Goal: Task Accomplishment & Management: Use online tool/utility

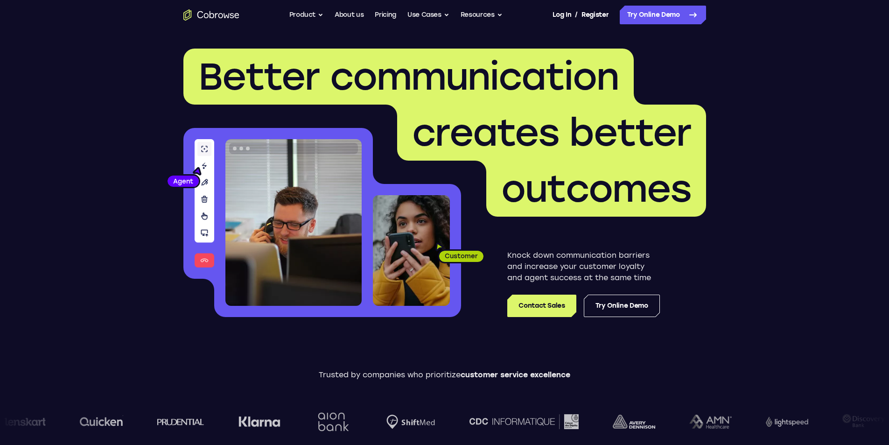
click at [594, 292] on div "Knock down communication barriers and increase your customer loyalty and agent …" at bounding box center [583, 283] width 153 height 67
click at [624, 302] on link "Try Online Demo" at bounding box center [622, 305] width 76 height 22
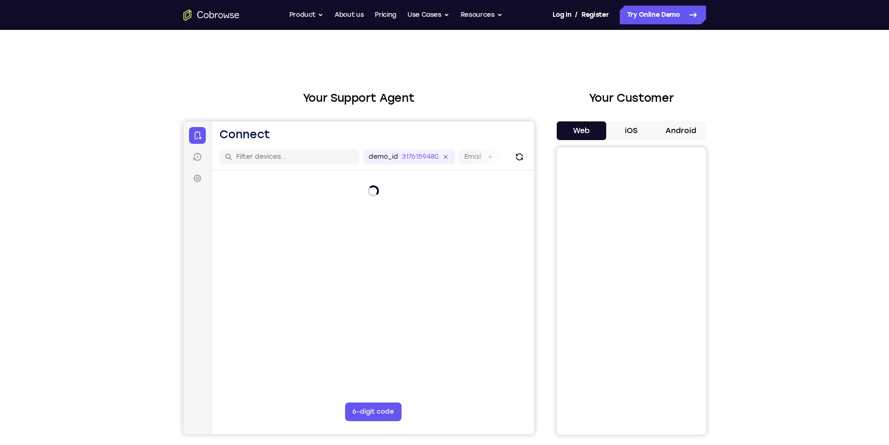
click at [676, 127] on button "Android" at bounding box center [681, 130] width 50 height 19
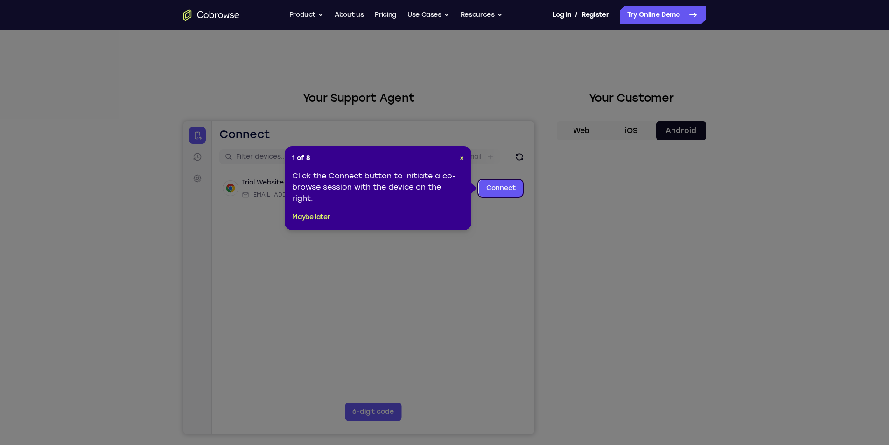
drag, startPoint x: 314, startPoint y: 224, endPoint x: 293, endPoint y: 201, distance: 31.4
click at [297, 204] on div "1 of 8 × Click the Connect button to initiate a co-browse session with the devi…" at bounding box center [378, 188] width 187 height 84
click at [303, 214] on button "Maybe later" at bounding box center [311, 216] width 38 height 11
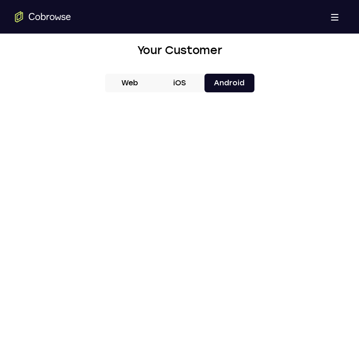
scroll to position [468, 0]
